Goal: Navigation & Orientation: Find specific page/section

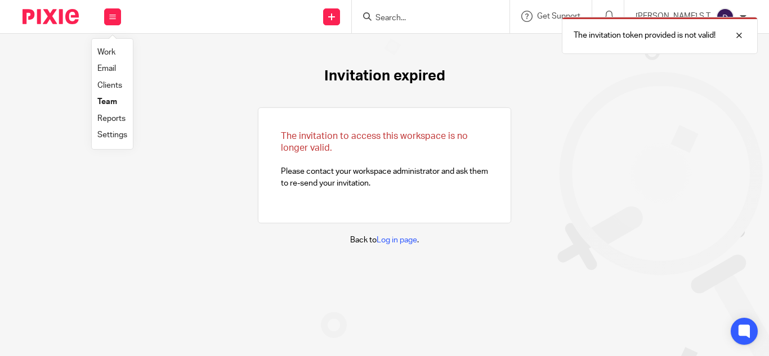
click at [108, 87] on link "Clients" at bounding box center [109, 86] width 25 height 8
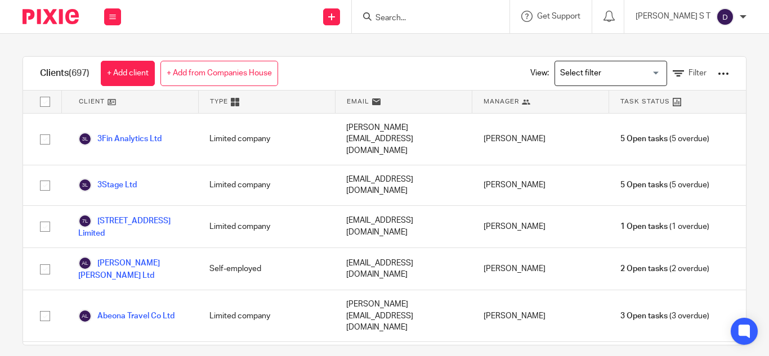
click at [600, 69] on input "Search for option" at bounding box center [608, 74] width 104 height 20
click at [572, 82] on input "Search for option" at bounding box center [608, 74] width 104 height 20
click at [556, 73] on input "Search for option" at bounding box center [608, 74] width 104 height 20
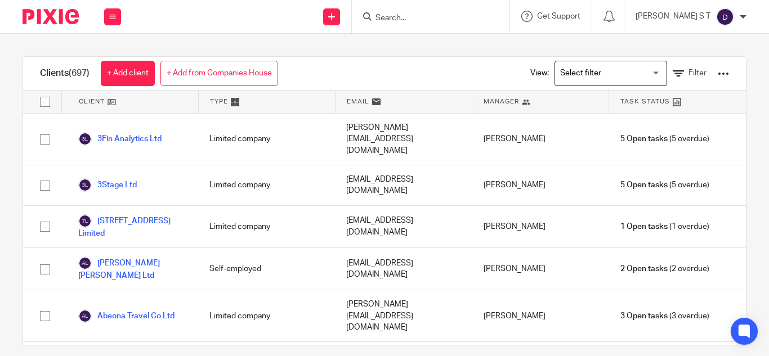
click at [556, 73] on input "Search for option" at bounding box center [608, 74] width 104 height 20
click at [82, 70] on span "(697)" at bounding box center [79, 73] width 21 height 9
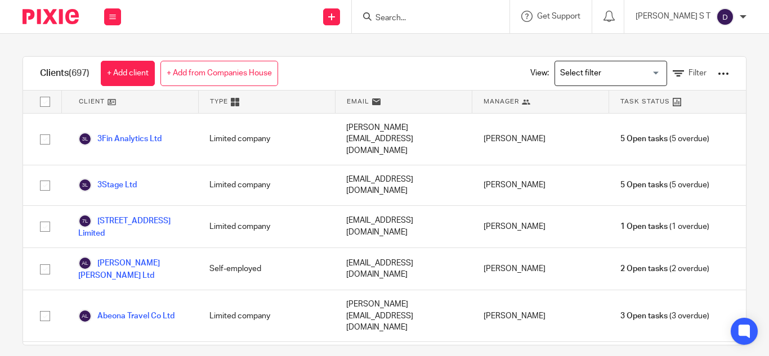
click at [586, 79] on input "Search for option" at bounding box center [608, 74] width 104 height 20
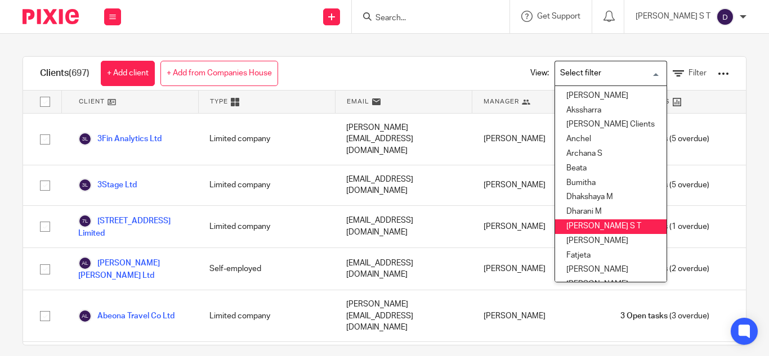
click at [579, 220] on li "[PERSON_NAME] S T" at bounding box center [610, 227] width 111 height 15
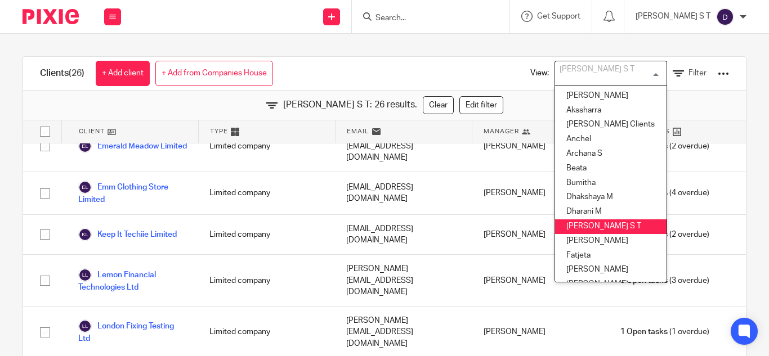
scroll to position [315, 0]
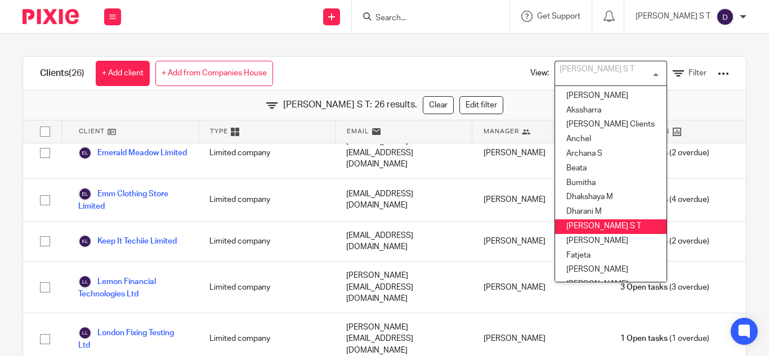
click at [572, 231] on li "[PERSON_NAME] S T" at bounding box center [610, 227] width 111 height 15
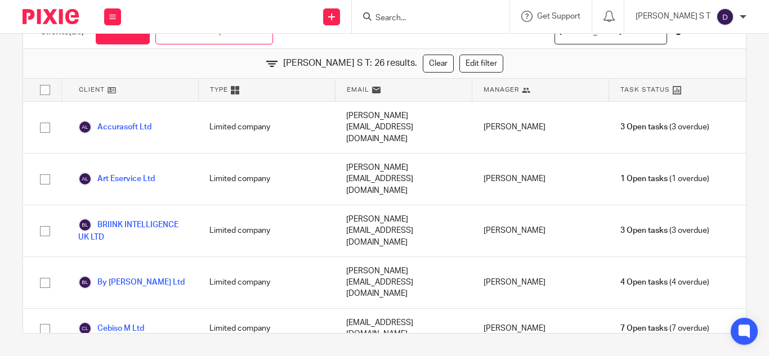
scroll to position [0, 0]
